Goal: Information Seeking & Learning: Learn about a topic

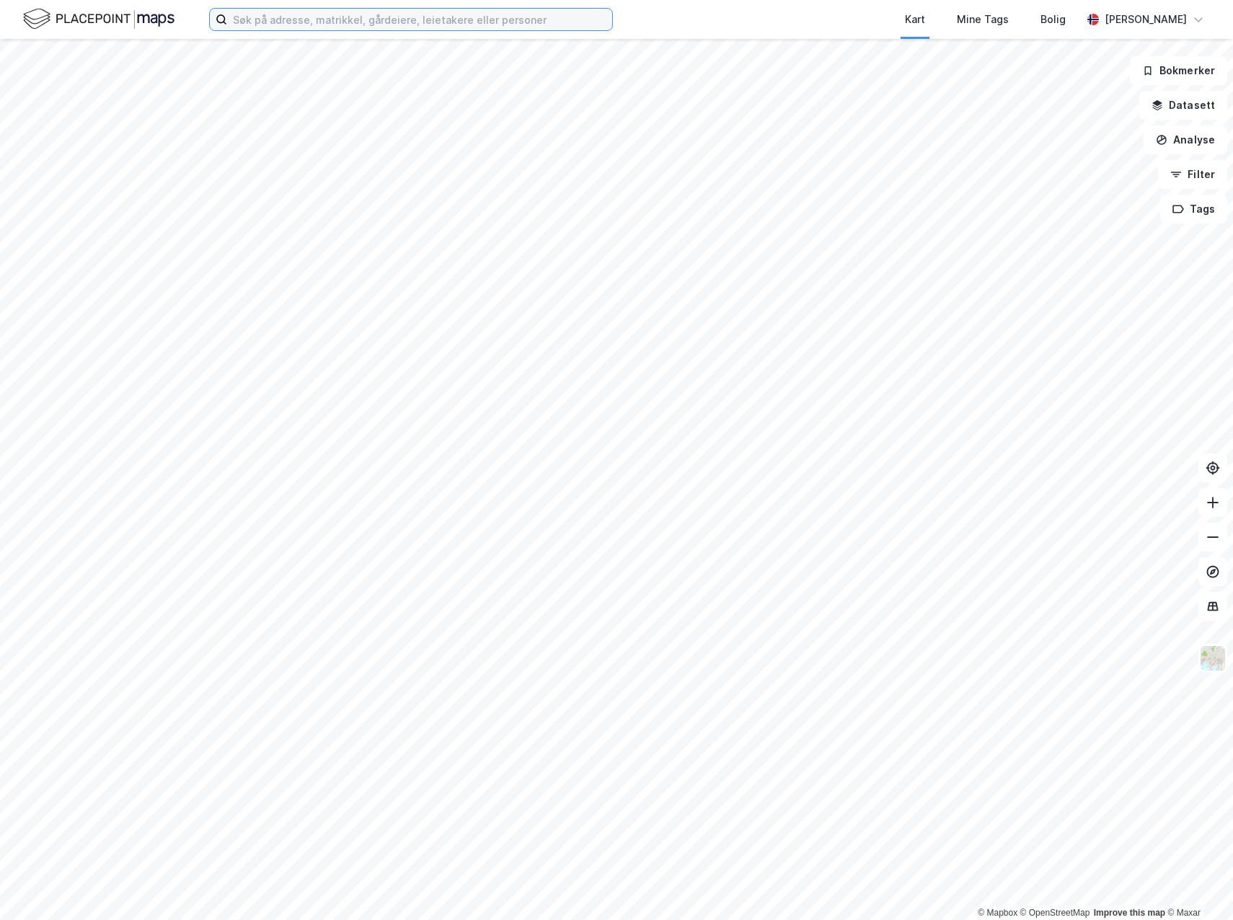
click at [299, 23] on input at bounding box center [419, 20] width 385 height 22
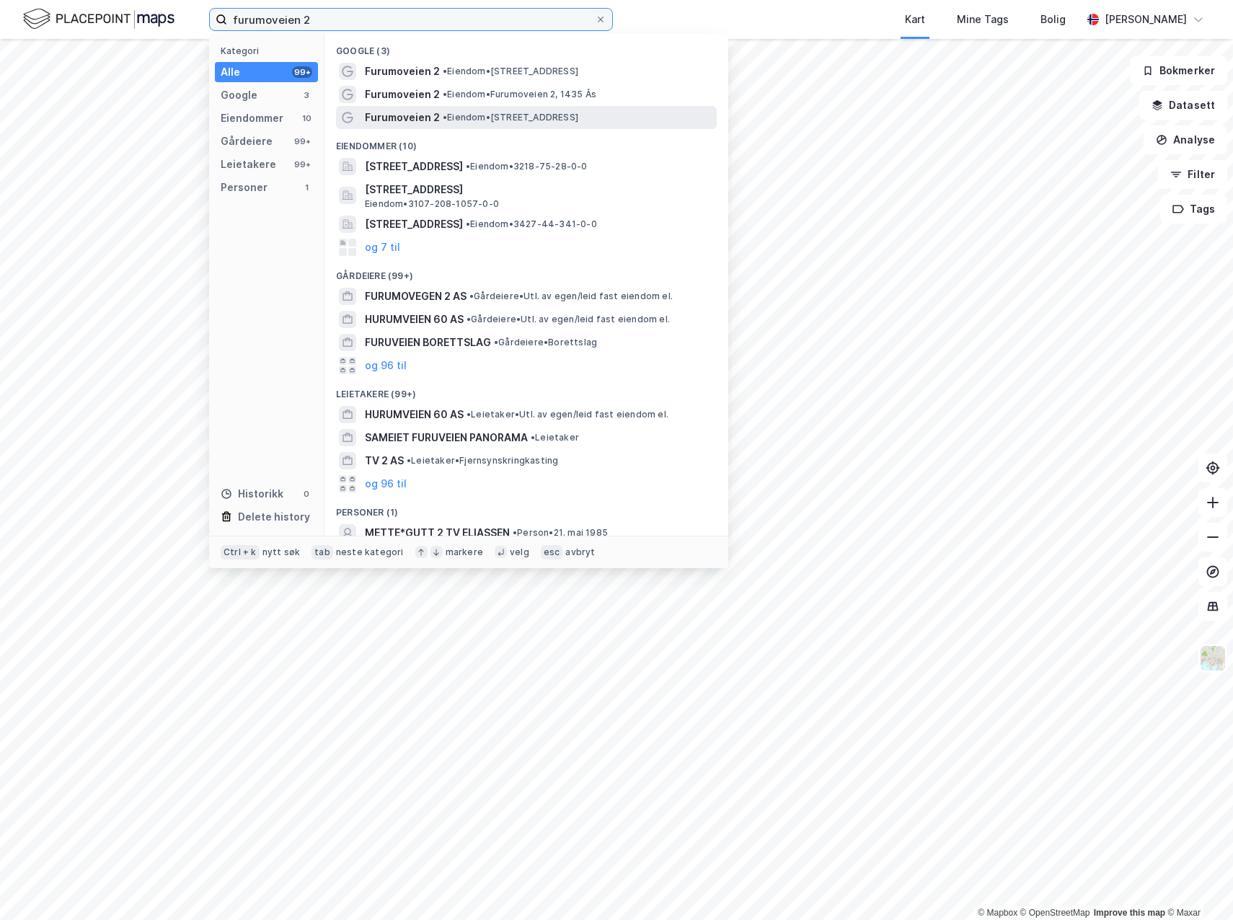
type input "furumoveien 2"
click at [491, 116] on span "• Eiendom • [STREET_ADDRESS]" at bounding box center [511, 118] width 136 height 12
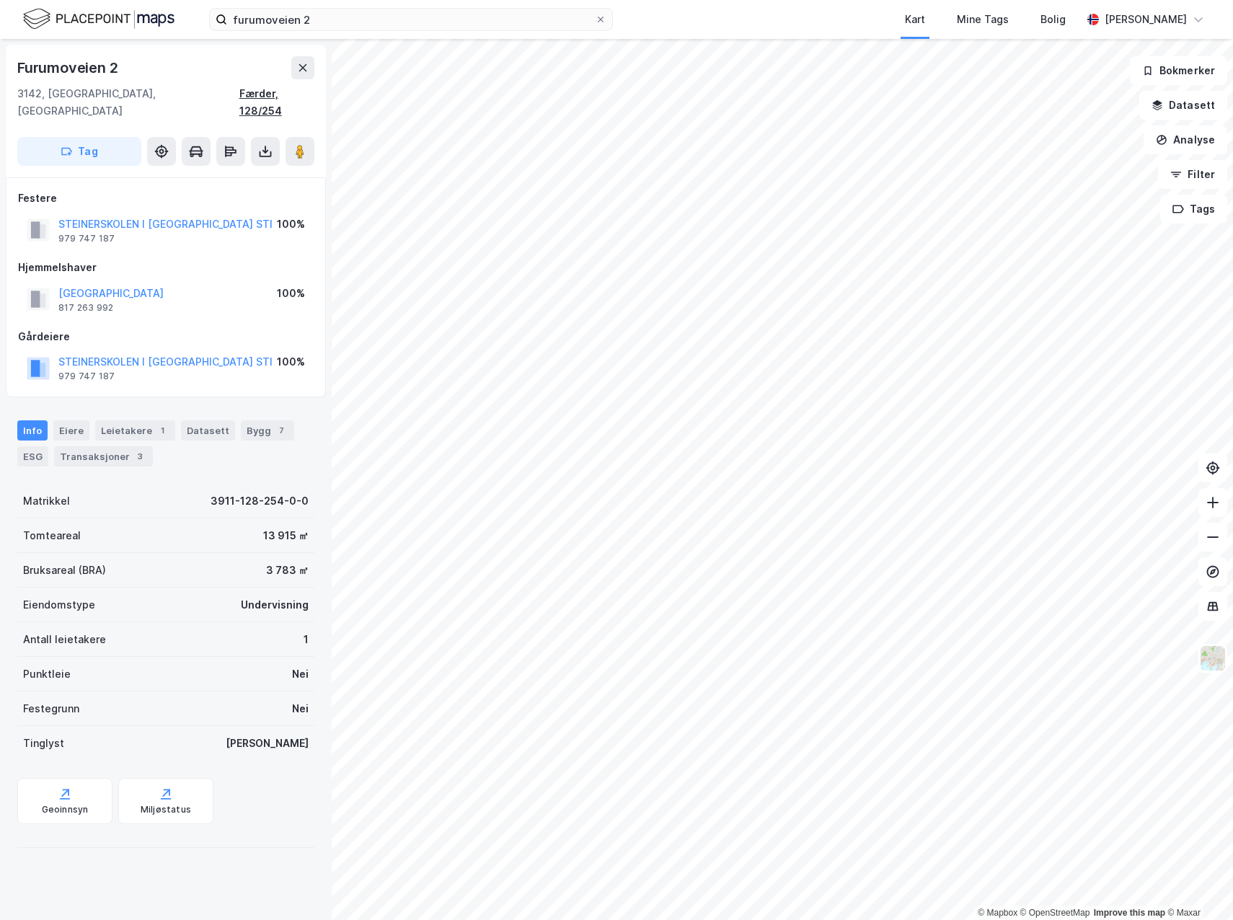
click at [263, 94] on div "Færder, 128/254" at bounding box center [276, 102] width 75 height 35
